Goal: Communication & Community: Answer question/provide support

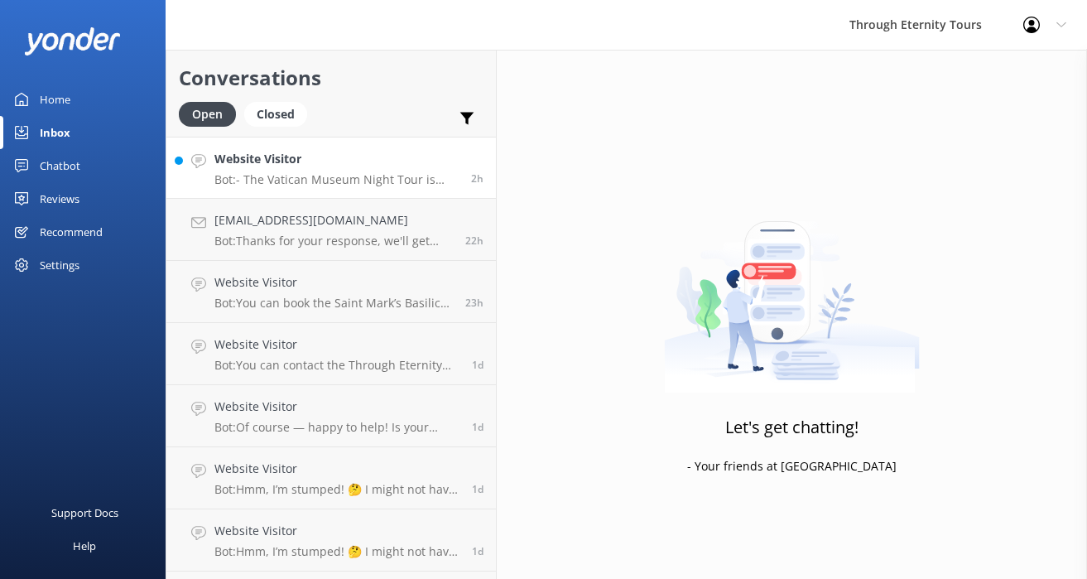
click at [365, 153] on h4 "Website Visitor" at bounding box center [336, 159] width 244 height 18
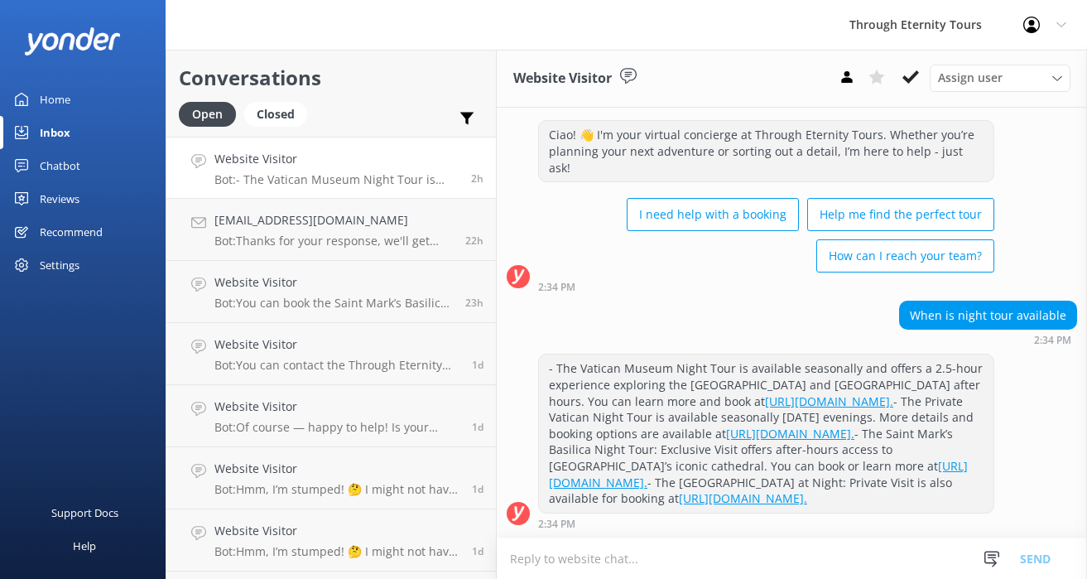
scroll to position [110, 0]
click at [921, 60] on div "Website Visitor Assign user [PERSON_NAME] [PERSON_NAME] [PERSON_NAME] Athina Ko…" at bounding box center [792, 79] width 590 height 58
click at [917, 70] on icon at bounding box center [911, 77] width 17 height 17
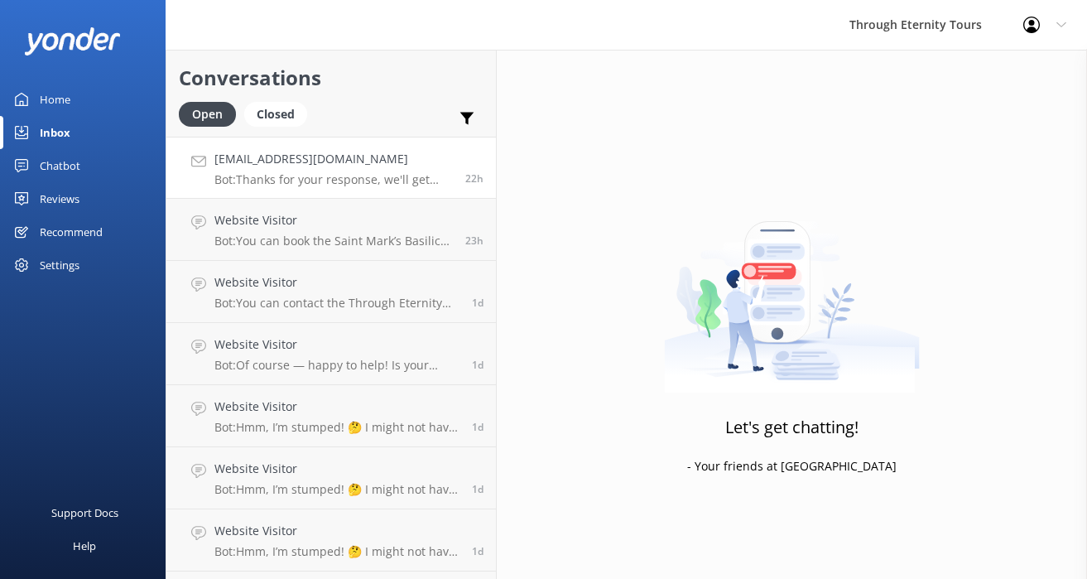
click at [393, 143] on link "[EMAIL_ADDRESS][DOMAIN_NAME] Bot: Thanks for your response, we'll get back to y…" at bounding box center [331, 168] width 330 height 62
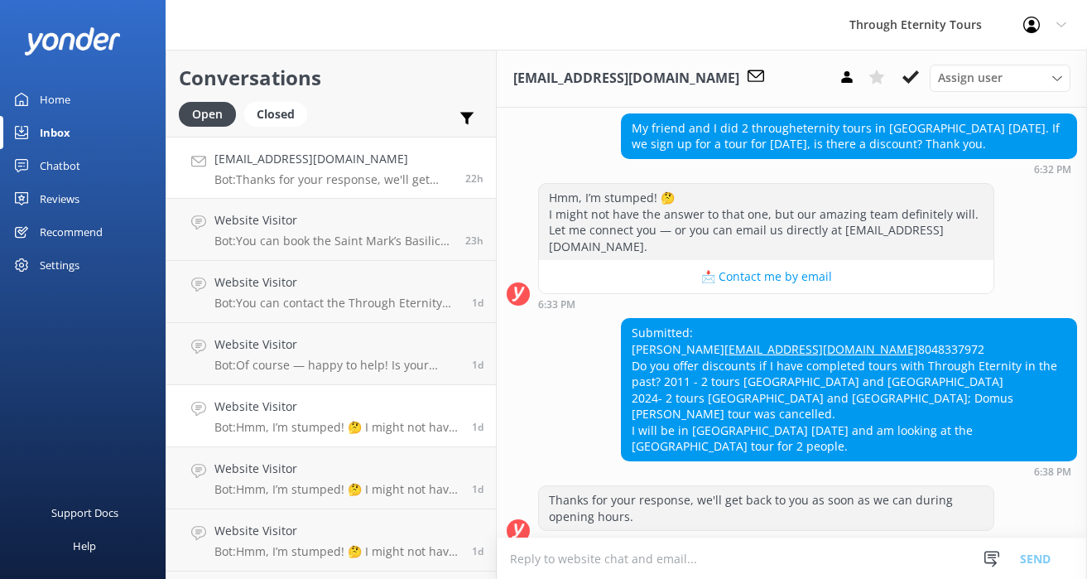
scroll to position [117, 0]
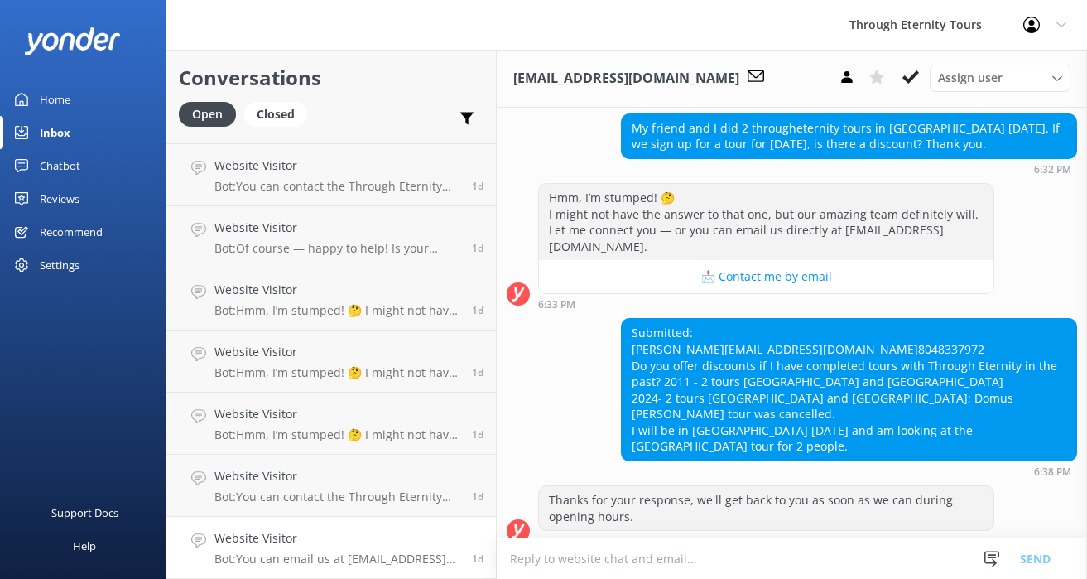
click at [385, 522] on link "Website Visitor Bot: You can email us at [EMAIL_ADDRESS][DOMAIN_NAME]. 1d" at bounding box center [331, 548] width 330 height 62
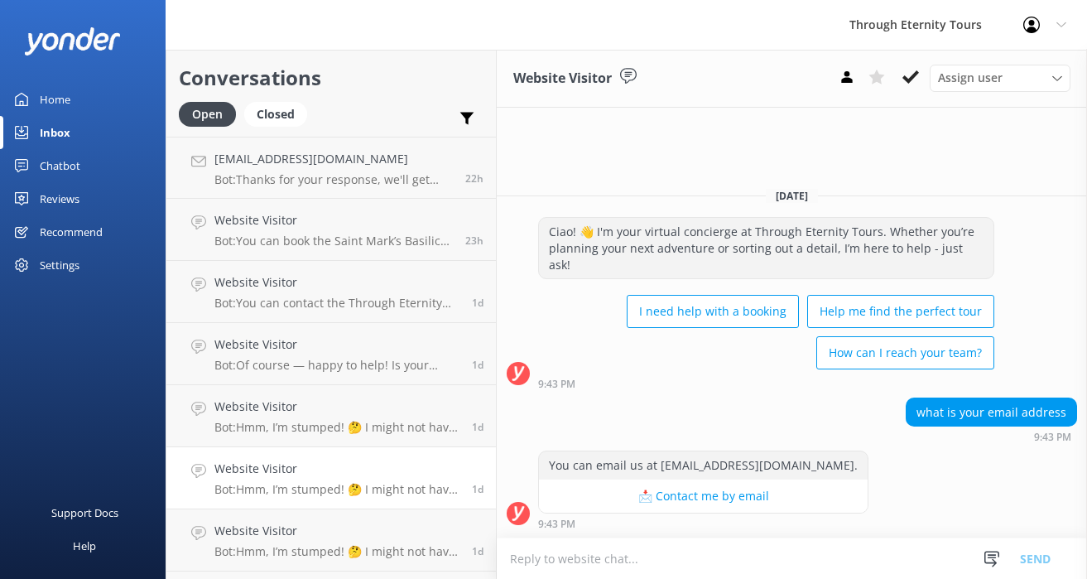
scroll to position [117, 0]
